Goal: Find contact information: Find contact information

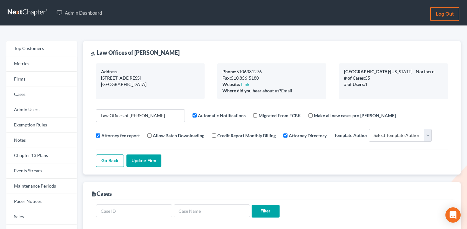
select select
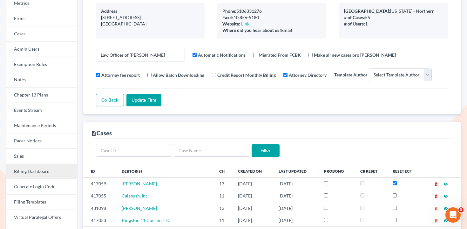
scroll to position [48, 0]
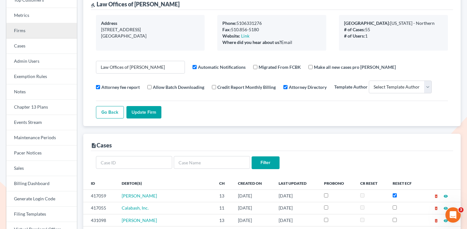
click at [50, 24] on link "Firms" at bounding box center [41, 30] width 71 height 15
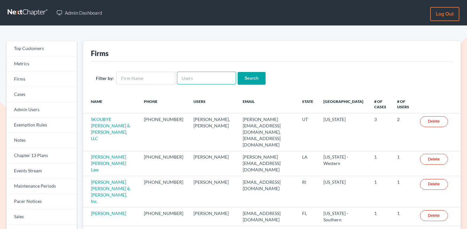
click at [194, 73] on input "text" at bounding box center [206, 78] width 59 height 13
paste input "[EMAIL_ADDRESS][DOMAIN_NAME]"
type input "[EMAIL_ADDRESS][DOMAIN_NAME]"
click at [246, 78] on input "Search" at bounding box center [252, 78] width 28 height 13
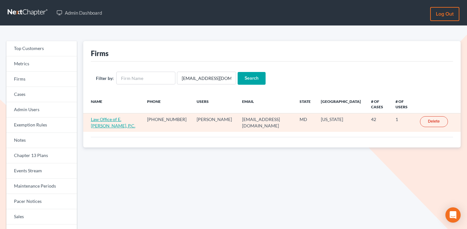
click at [111, 119] on link "Law Office of E. [PERSON_NAME], P.C." at bounding box center [113, 122] width 44 height 12
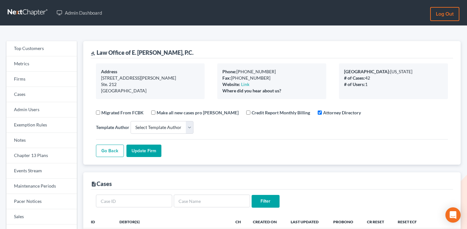
select select
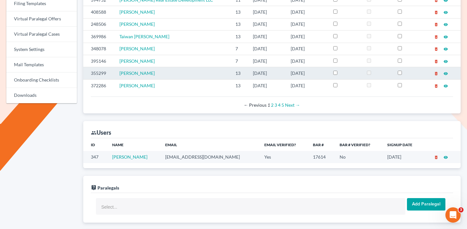
scroll to position [331, 0]
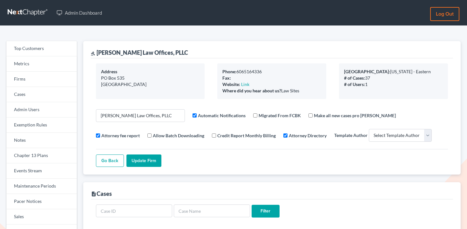
select select
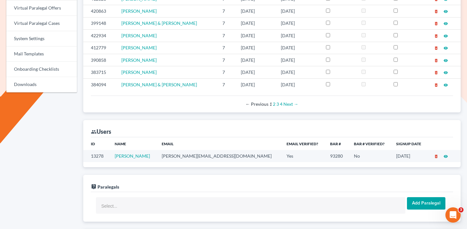
scroll to position [270, 0]
click at [207, 155] on td "[PERSON_NAME][EMAIL_ADDRESS][DOMAIN_NAME]" at bounding box center [219, 155] width 125 height 12
click at [207, 155] on td "james@jamestaylorlawoffices.com" at bounding box center [219, 155] width 125 height 12
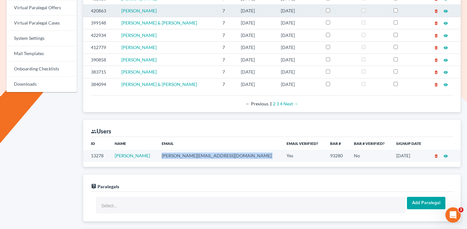
copy td "james@jamestaylorlawoffices.com"
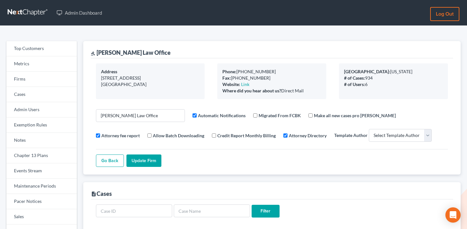
select select
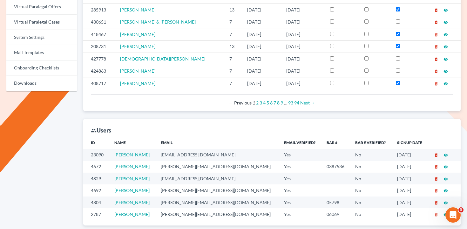
scroll to position [291, 0]
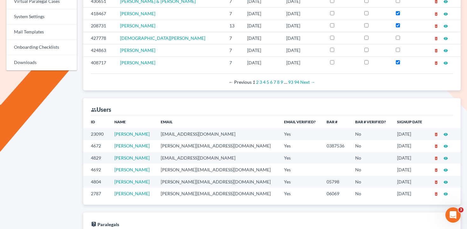
click at [194, 132] on td "[EMAIL_ADDRESS][DOMAIN_NAME]" at bounding box center [217, 134] width 123 height 12
click at [189, 133] on td "[EMAIL_ADDRESS][DOMAIN_NAME]" at bounding box center [217, 134] width 123 height 12
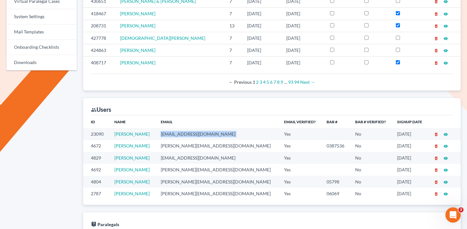
click at [189, 133] on td "[EMAIL_ADDRESS][DOMAIN_NAME]" at bounding box center [217, 134] width 123 height 12
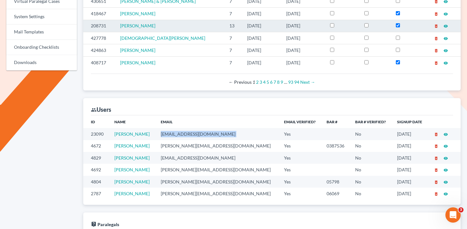
copy td "[EMAIL_ADDRESS][DOMAIN_NAME]"
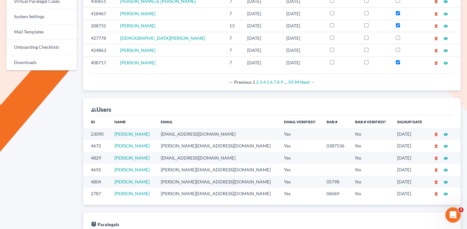
click at [191, 143] on td "[PERSON_NAME][EMAIL_ADDRESS][DOMAIN_NAME]" at bounding box center [217, 146] width 123 height 12
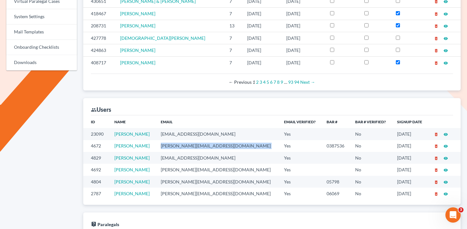
click at [191, 143] on td "[PERSON_NAME][EMAIL_ADDRESS][DOMAIN_NAME]" at bounding box center [217, 146] width 123 height 12
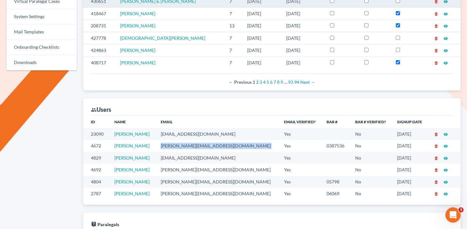
copy td "[PERSON_NAME][EMAIL_ADDRESS][DOMAIN_NAME]"
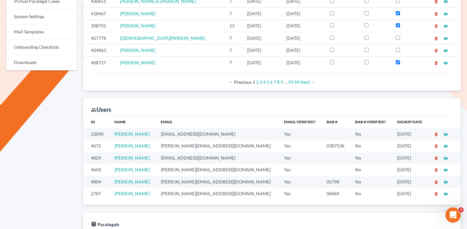
click at [194, 158] on td "[EMAIL_ADDRESS][DOMAIN_NAME]" at bounding box center [217, 158] width 123 height 12
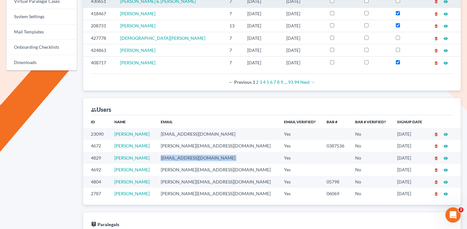
copy td "[EMAIL_ADDRESS][DOMAIN_NAME]"
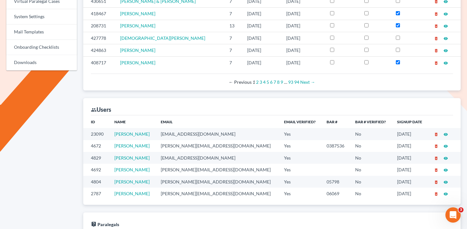
click at [184, 170] on td "[PERSON_NAME][EMAIL_ADDRESS][DOMAIN_NAME]" at bounding box center [217, 169] width 123 height 12
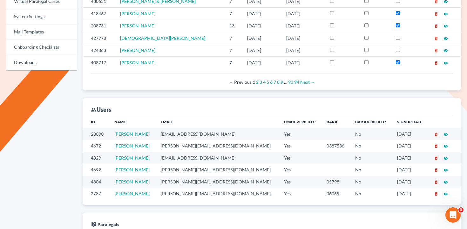
click at [187, 180] on td "[PERSON_NAME][EMAIL_ADDRESS][DOMAIN_NAME]" at bounding box center [217, 181] width 123 height 12
copy td "[PERSON_NAME][EMAIL_ADDRESS][DOMAIN_NAME]"
click at [194, 193] on td "[PERSON_NAME][EMAIL_ADDRESS][DOMAIN_NAME]" at bounding box center [217, 193] width 123 height 12
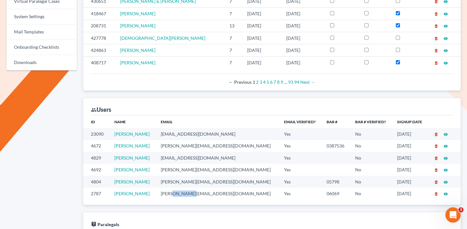
click at [194, 193] on td "[PERSON_NAME][EMAIL_ADDRESS][DOMAIN_NAME]" at bounding box center [217, 193] width 123 height 12
copy td "[PERSON_NAME][EMAIL_ADDRESS][DOMAIN_NAME]"
